Goal: Task Accomplishment & Management: Use online tool/utility

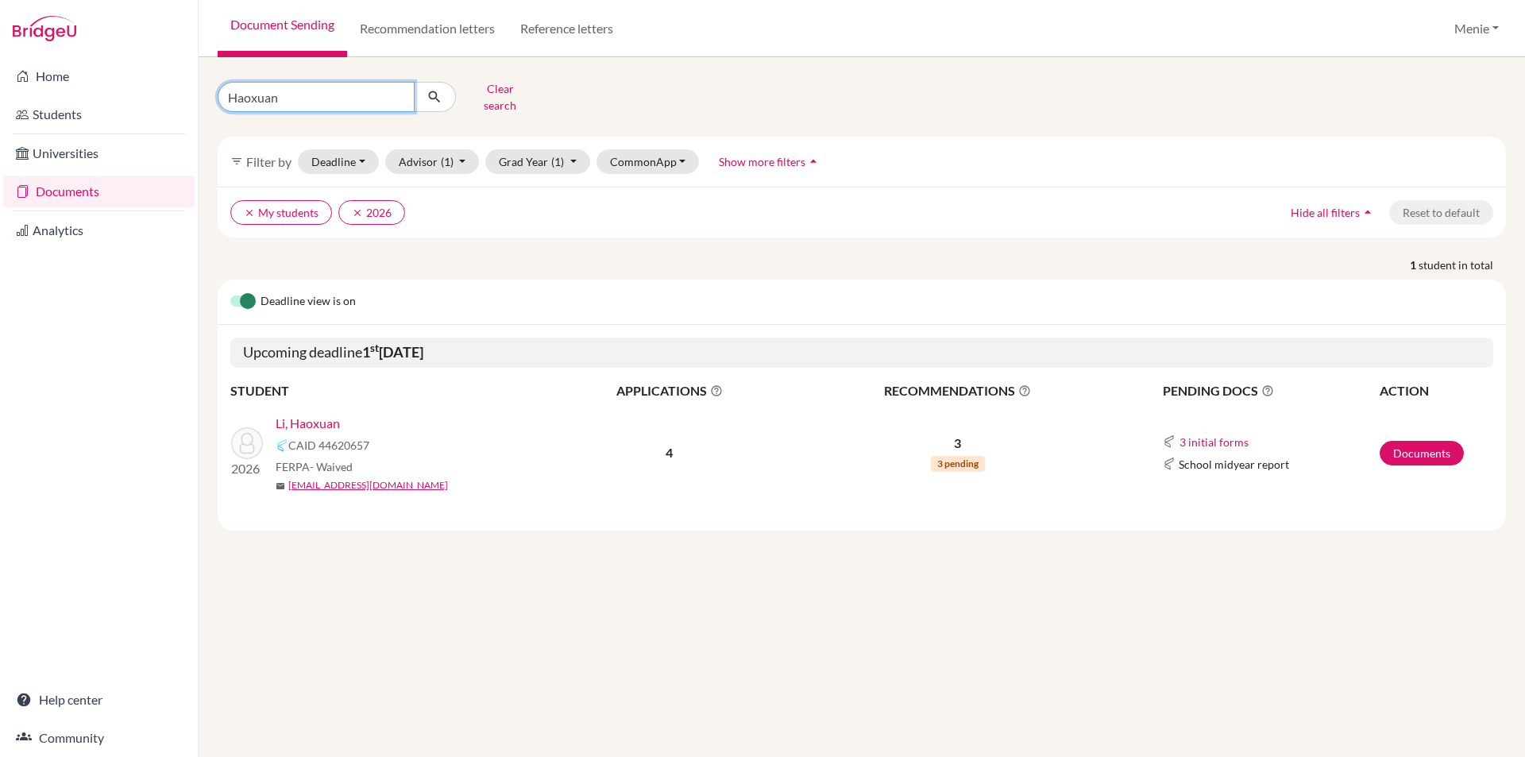
click at [397, 94] on input "Haoxuan" at bounding box center [316, 97] width 197 height 30
click at [568, 31] on link "Reference letters" at bounding box center [566, 28] width 118 height 57
click at [569, 28] on link "Reference letters" at bounding box center [566, 28] width 118 height 57
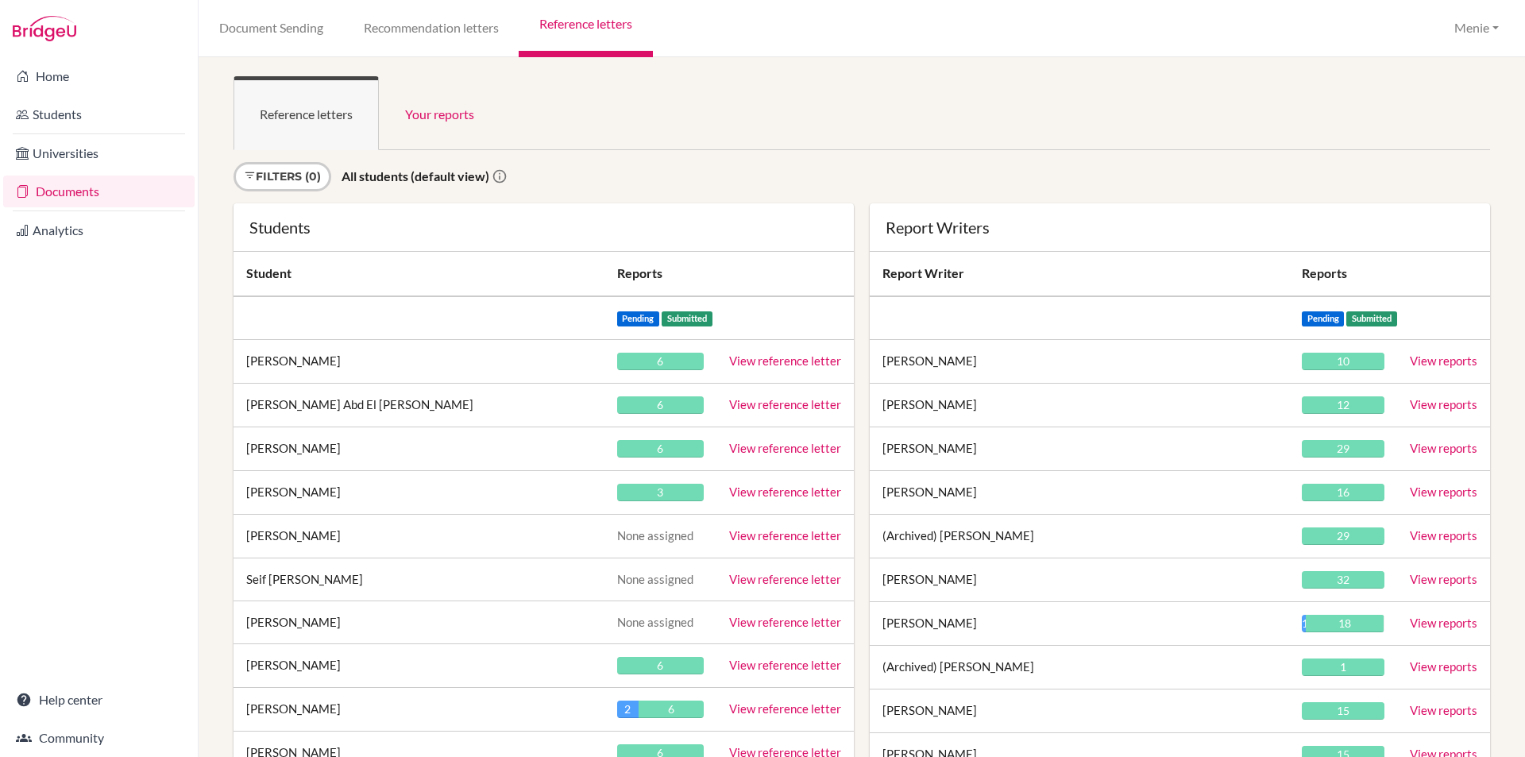
scroll to position [2132, 0]
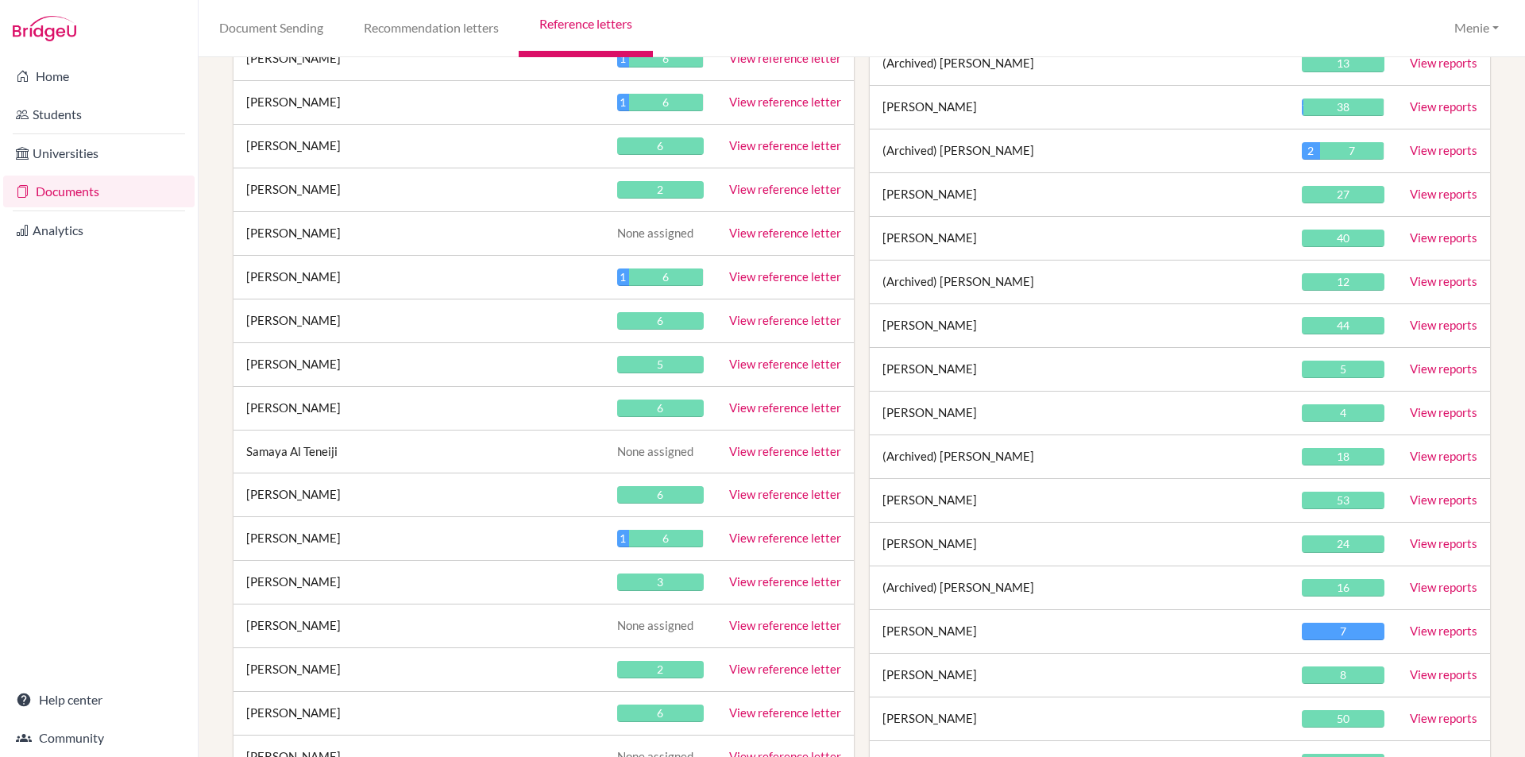
click at [788, 402] on link "View reference letter" at bounding box center [785, 407] width 112 height 14
